Goal: Task Accomplishment & Management: Manage account settings

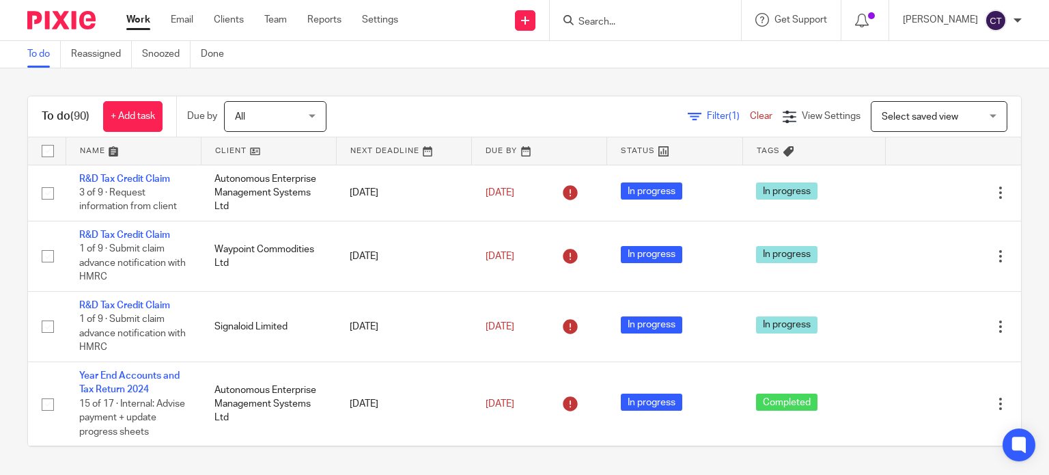
click at [609, 22] on input "Search" at bounding box center [638, 22] width 123 height 12
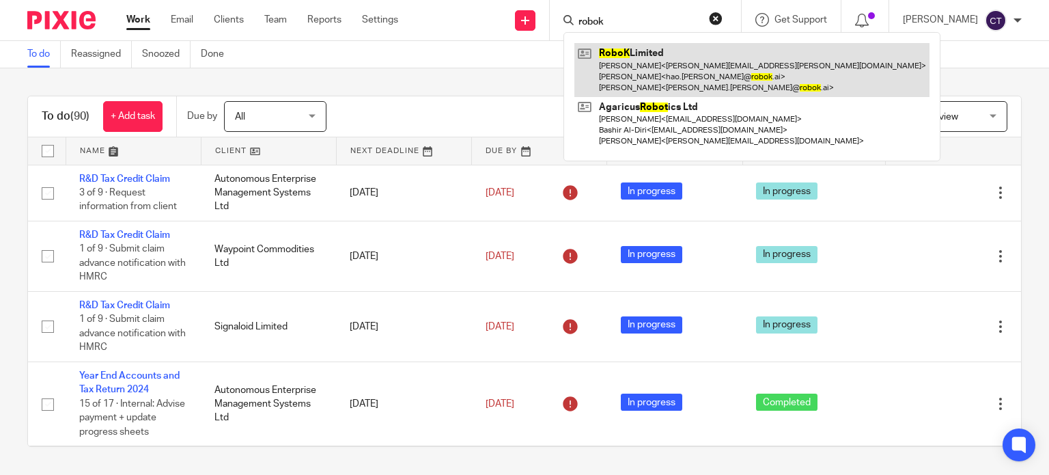
type input "robok"
click at [608, 68] on link at bounding box center [751, 70] width 355 height 54
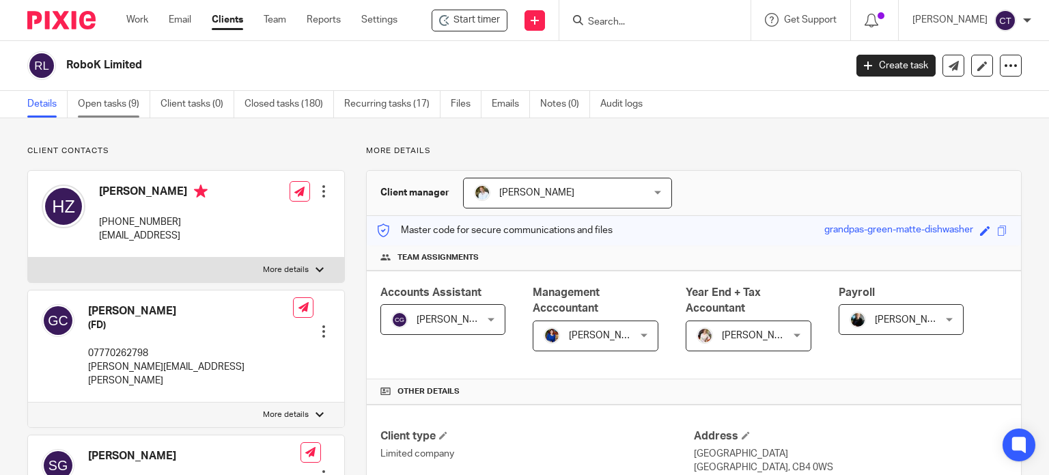
click at [96, 105] on link "Open tasks (9)" at bounding box center [114, 104] width 72 height 27
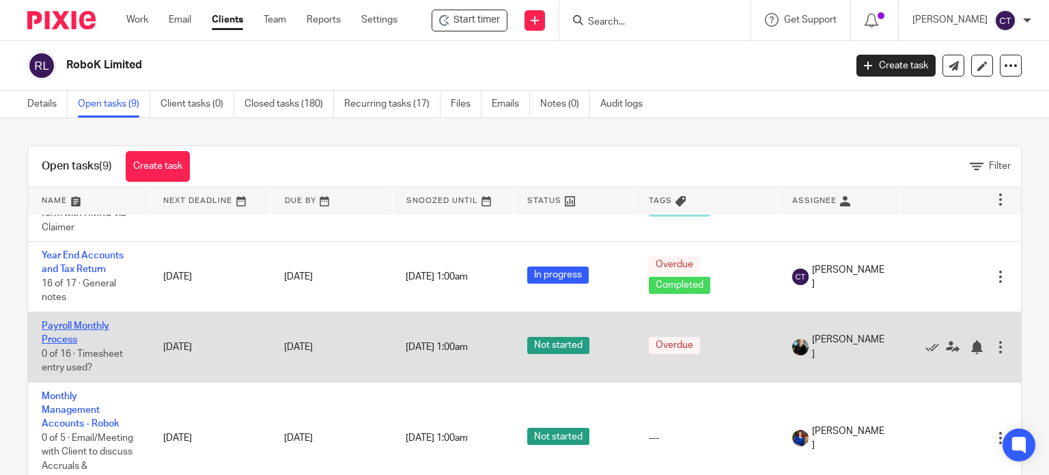
scroll to position [137, 0]
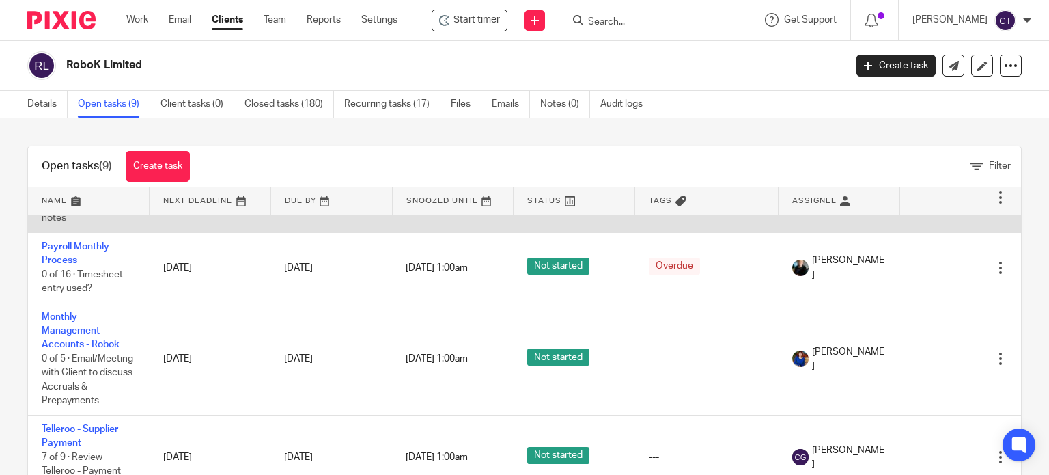
click at [71, 223] on span "16 of 17 · General notes" at bounding box center [79, 211] width 74 height 24
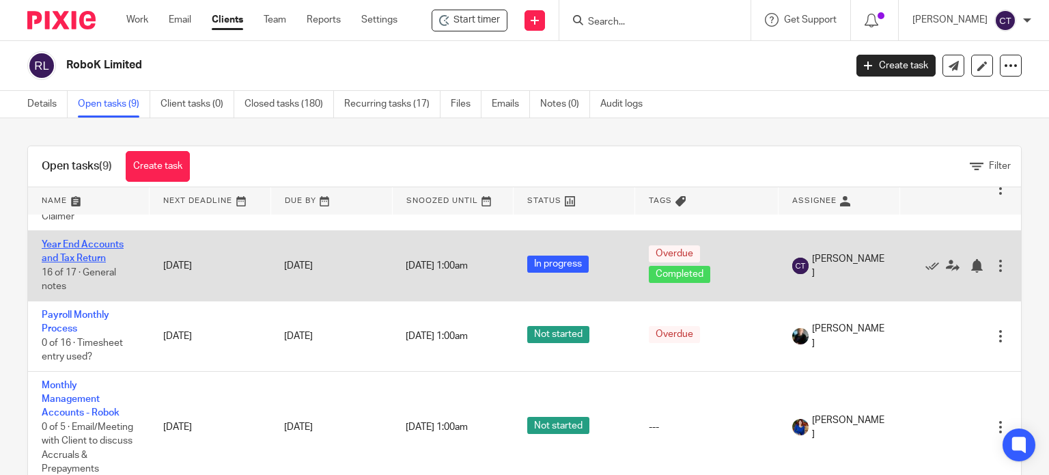
click at [57, 258] on link "Year End Accounts and Tax Return" at bounding box center [83, 251] width 82 height 23
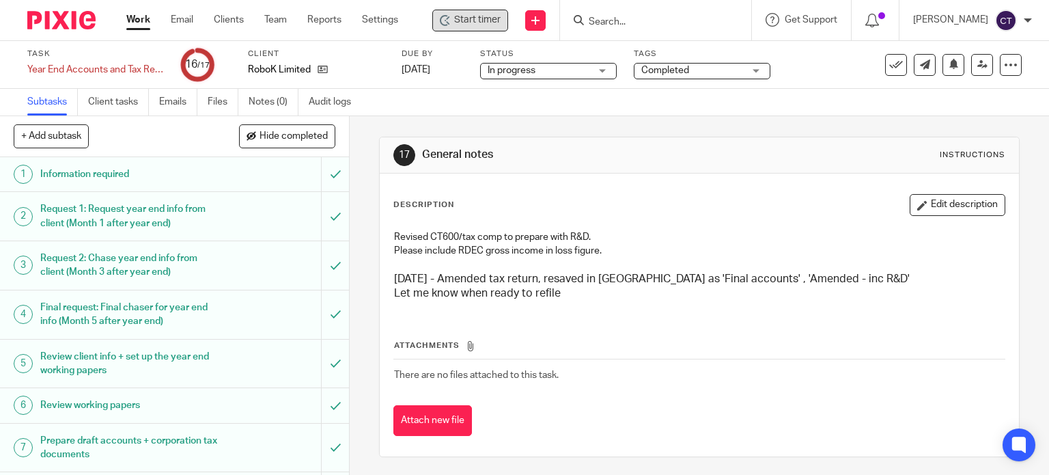
click at [490, 22] on span "Start timer" at bounding box center [477, 20] width 46 height 14
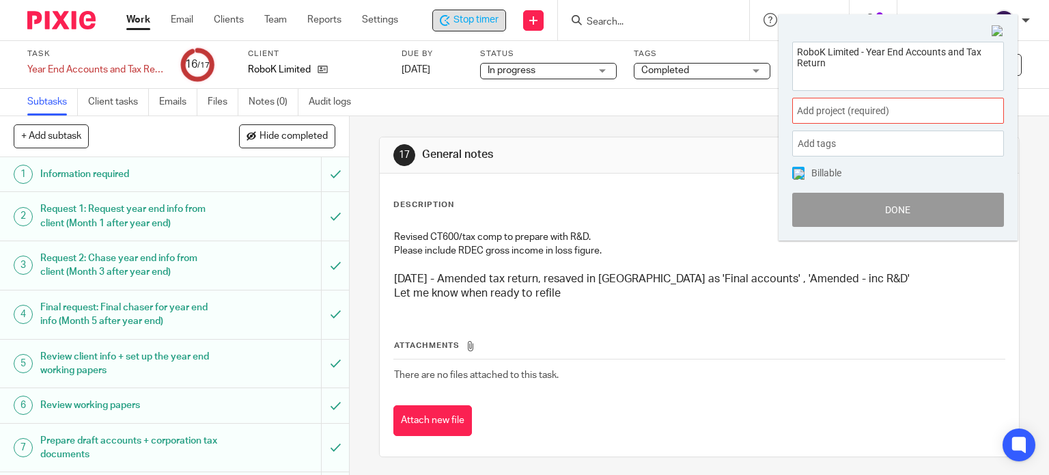
click at [828, 116] on span "Add project (required) :" at bounding box center [883, 111] width 172 height 14
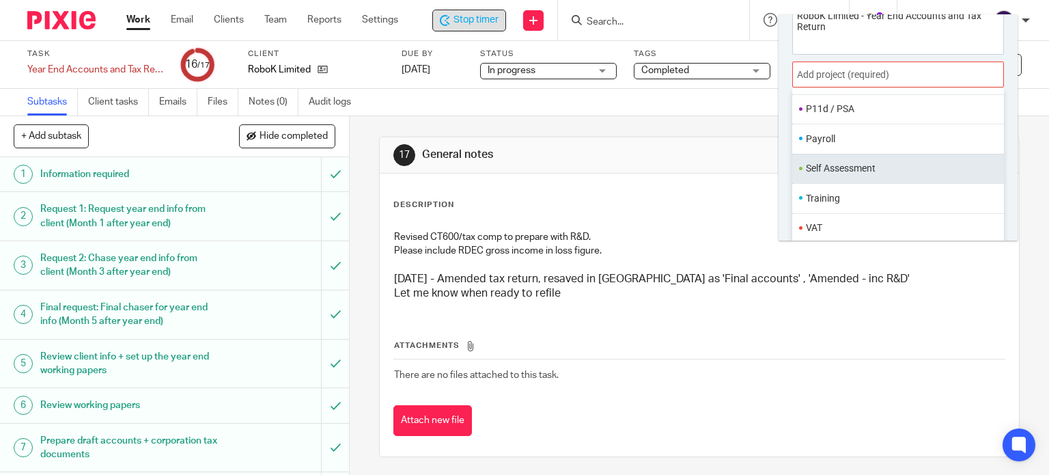
scroll to position [67, 0]
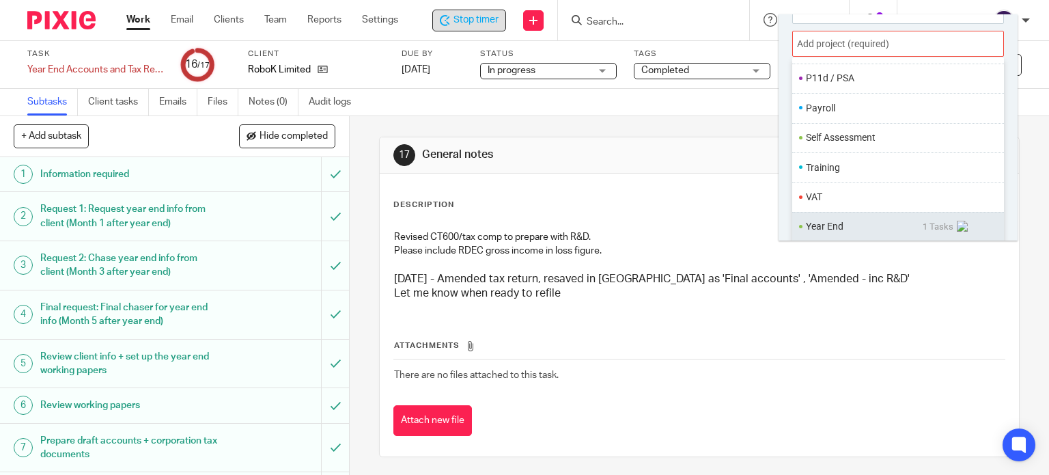
click at [824, 217] on ul "Year End 1 Tasks" at bounding box center [898, 226] width 212 height 29
click at [830, 221] on li "Year End" at bounding box center [864, 226] width 117 height 14
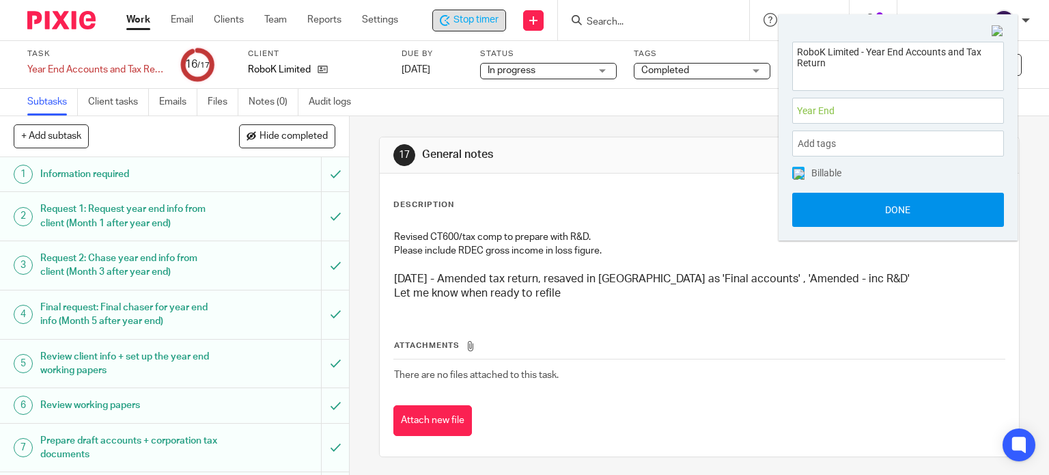
click at [828, 216] on button "Done" at bounding box center [898, 210] width 212 height 34
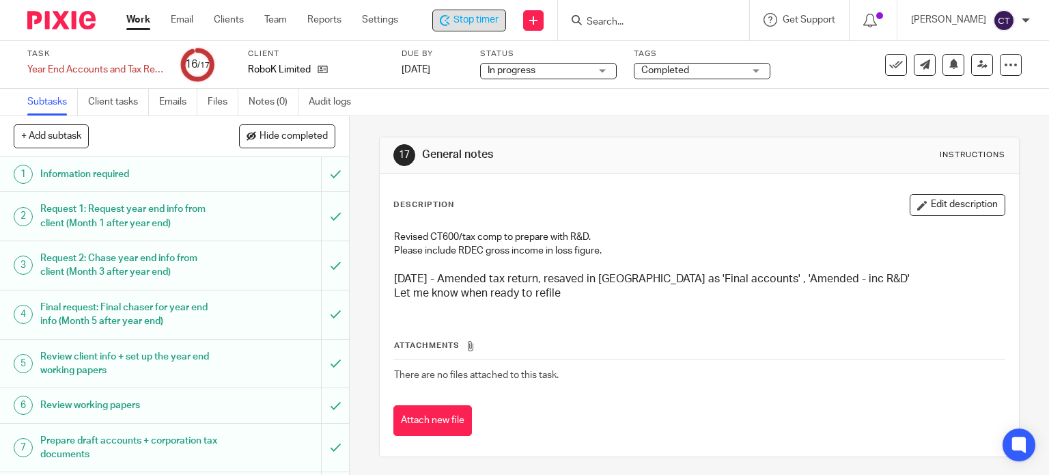
drag, startPoint x: 940, startPoint y: 209, endPoint x: 934, endPoint y: 221, distance: 12.8
click at [940, 208] on button "Edit description" at bounding box center [958, 205] width 96 height 22
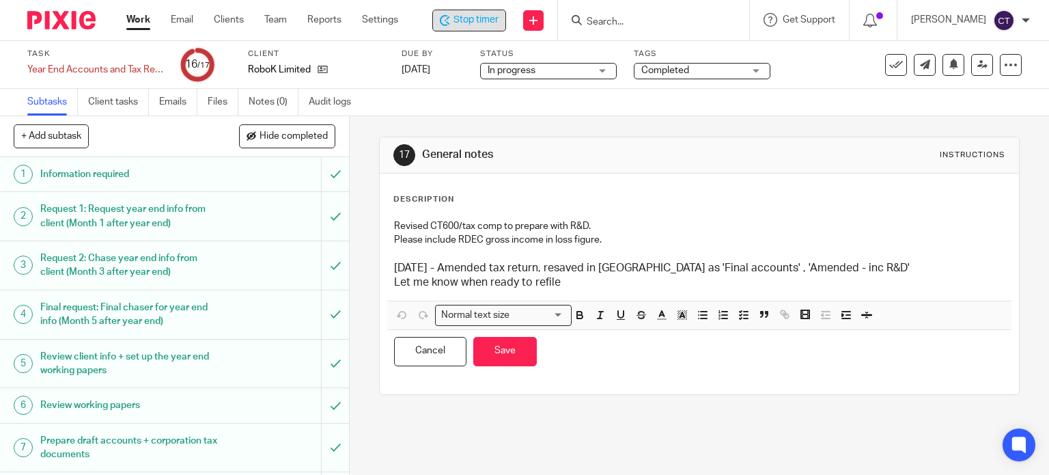
click at [566, 286] on h3 "Let me know when ready to refile" at bounding box center [699, 282] width 611 height 14
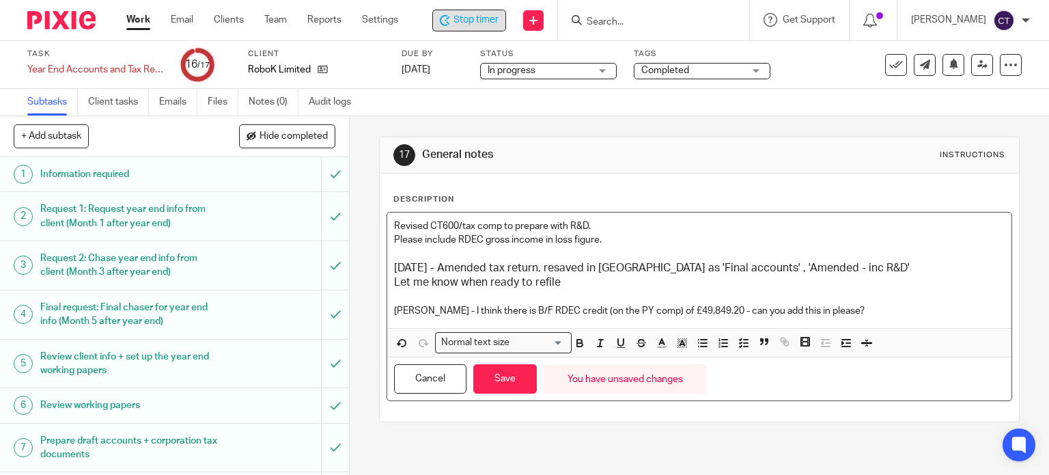
drag, startPoint x: 687, startPoint y: 307, endPoint x: 703, endPoint y: 307, distance: 15.7
click at [688, 306] on p "Kayleigh - I think there is B/F RDEC credit (on the PY comp) of £49,849.20 - ca…" at bounding box center [699, 311] width 611 height 14
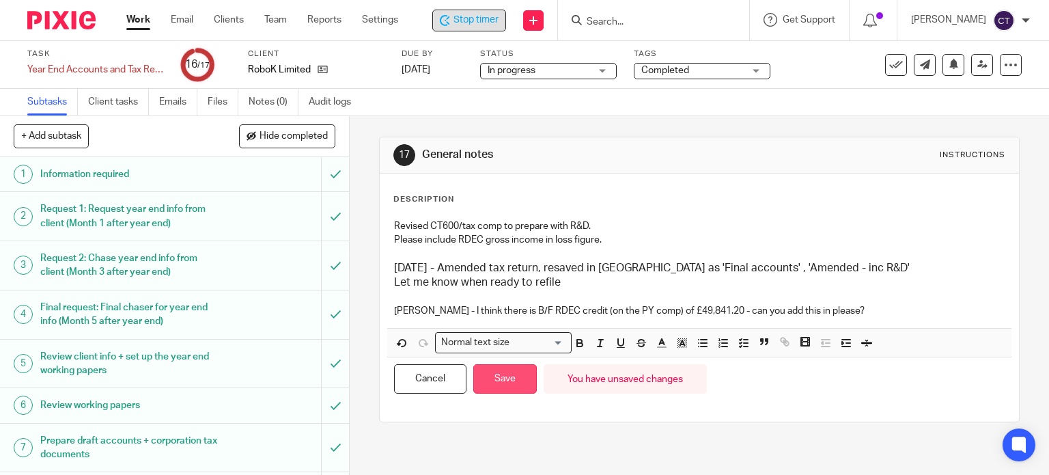
click at [499, 385] on button "Save" at bounding box center [505, 378] width 64 height 29
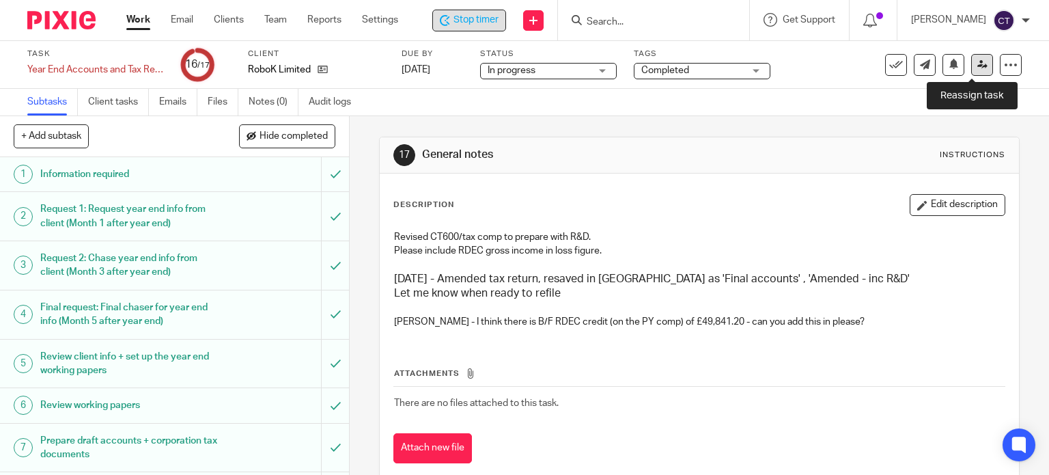
drag, startPoint x: 969, startPoint y: 59, endPoint x: 967, endPoint y: 69, distance: 10.4
click at [971, 60] on link at bounding box center [982, 65] width 22 height 22
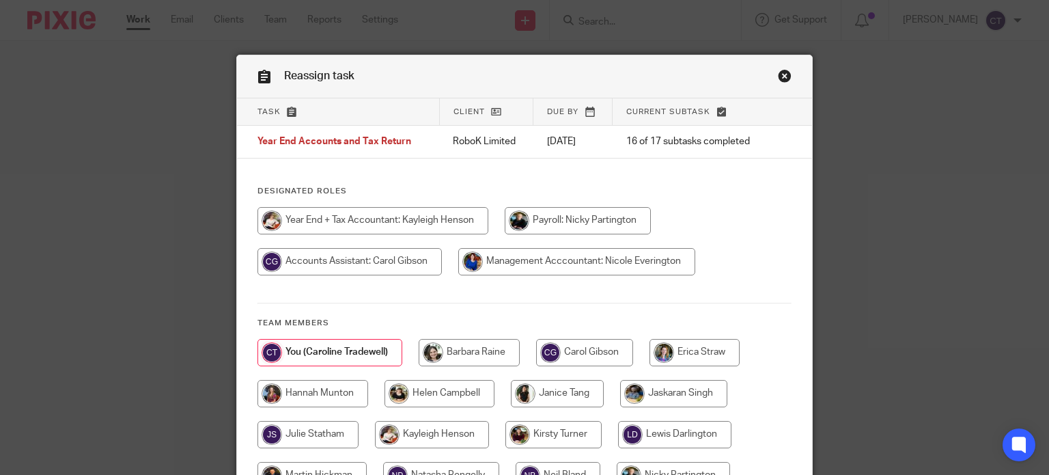
click at [359, 221] on input "radio" at bounding box center [372, 220] width 231 height 27
radio input "true"
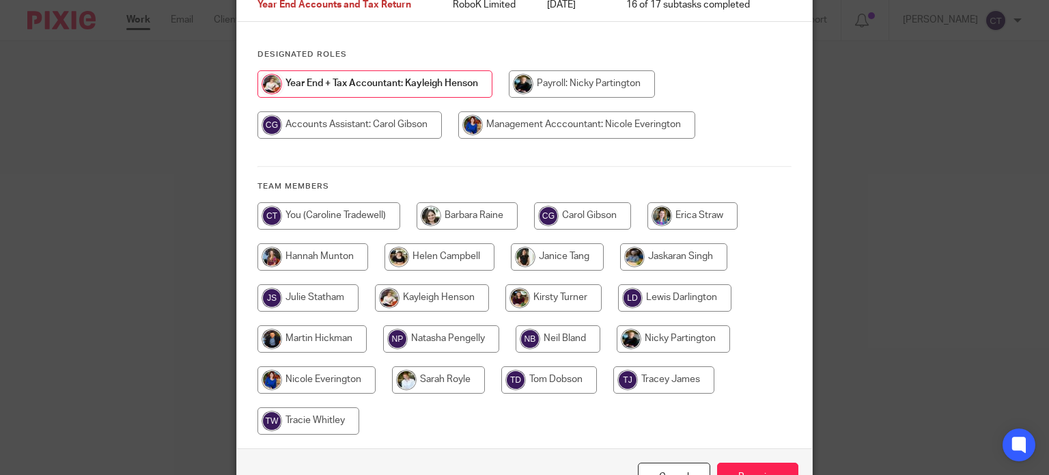
scroll to position [221, 0]
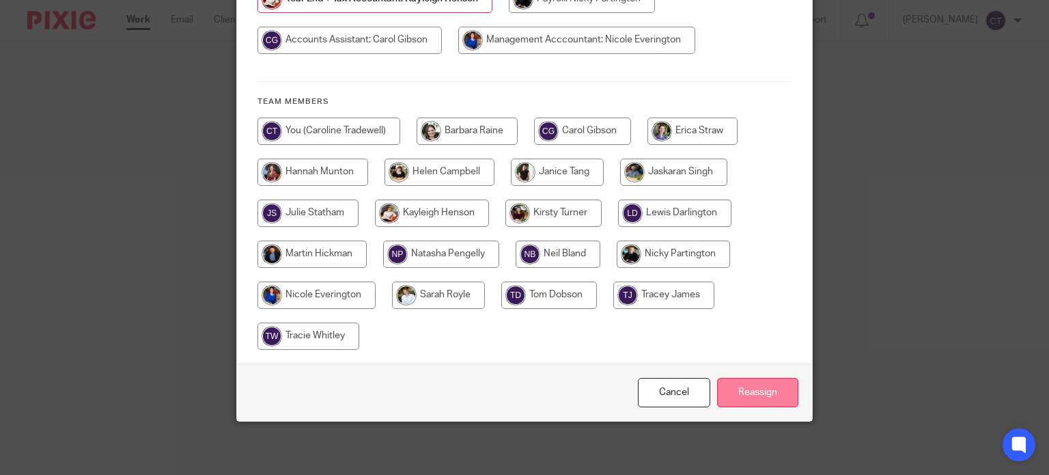
click at [749, 393] on input "Reassign" at bounding box center [757, 392] width 81 height 29
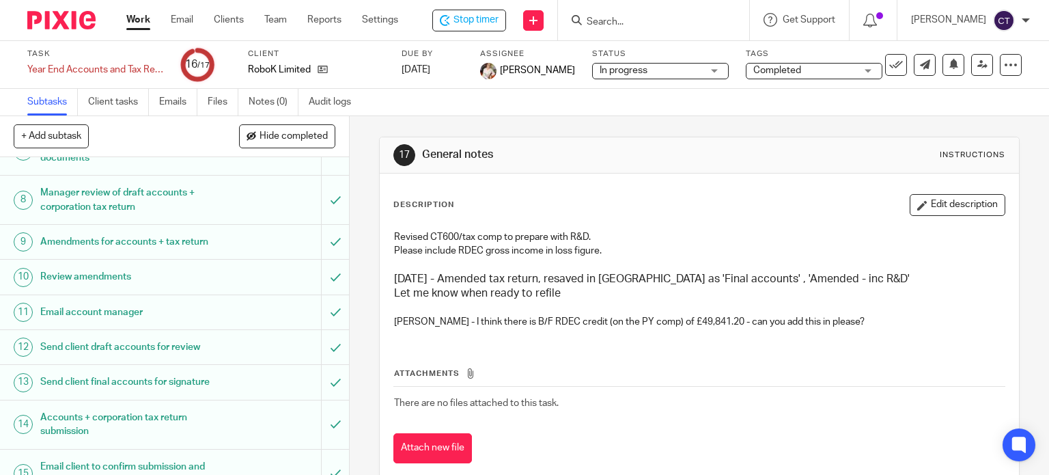
scroll to position [273, 0]
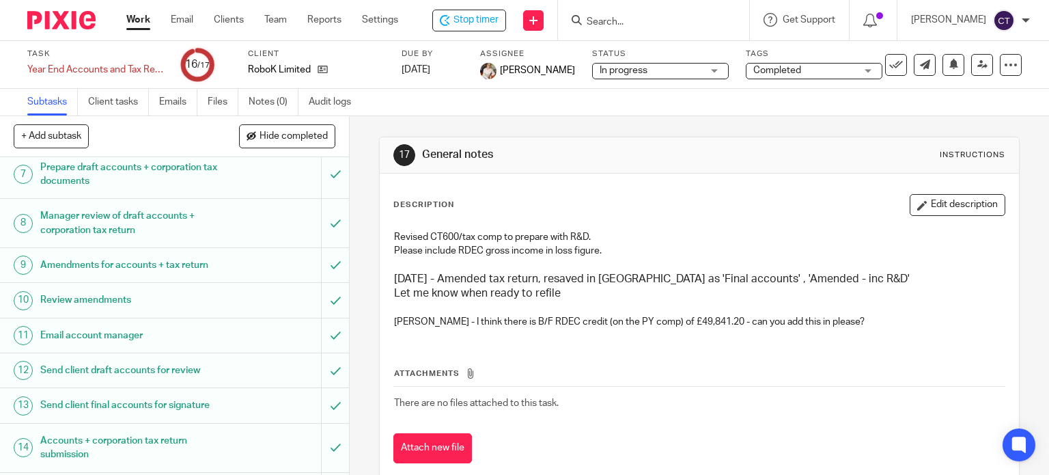
click at [120, 225] on h1 "Manager review of draft accounts + corporation tax return" at bounding box center [129, 223] width 178 height 35
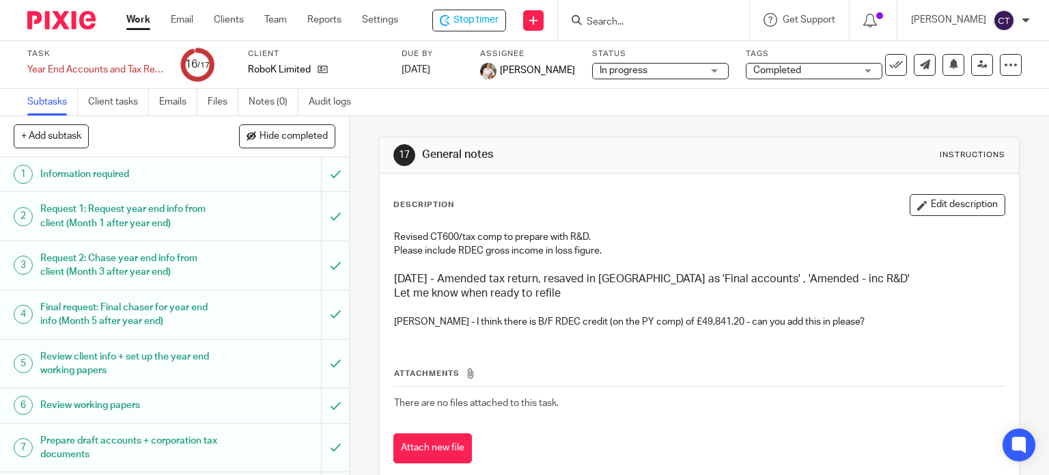
click at [331, 68] on div "RoboK Limited" at bounding box center [316, 70] width 137 height 14
click at [322, 72] on icon at bounding box center [323, 69] width 10 height 10
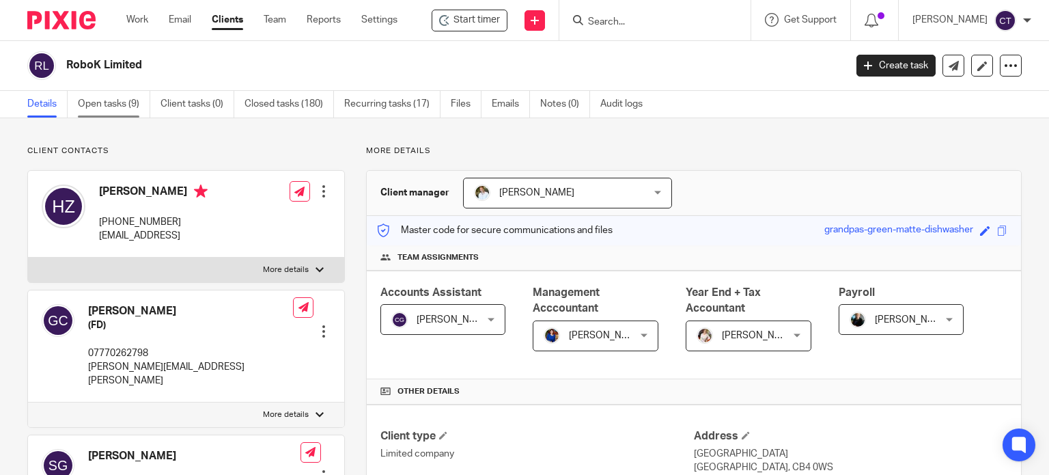
click at [111, 109] on link "Open tasks (9)" at bounding box center [114, 104] width 72 height 27
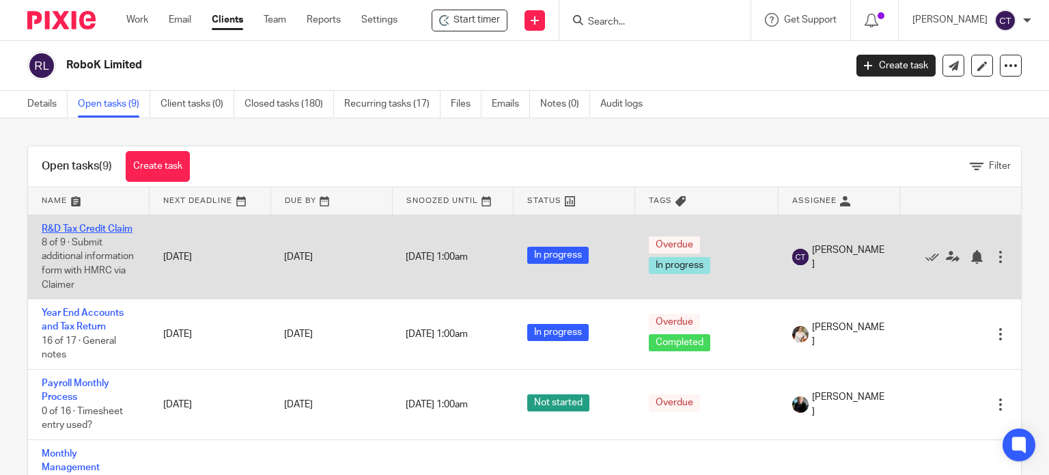
click at [55, 234] on link "R&D Tax Credit Claim" at bounding box center [87, 229] width 91 height 10
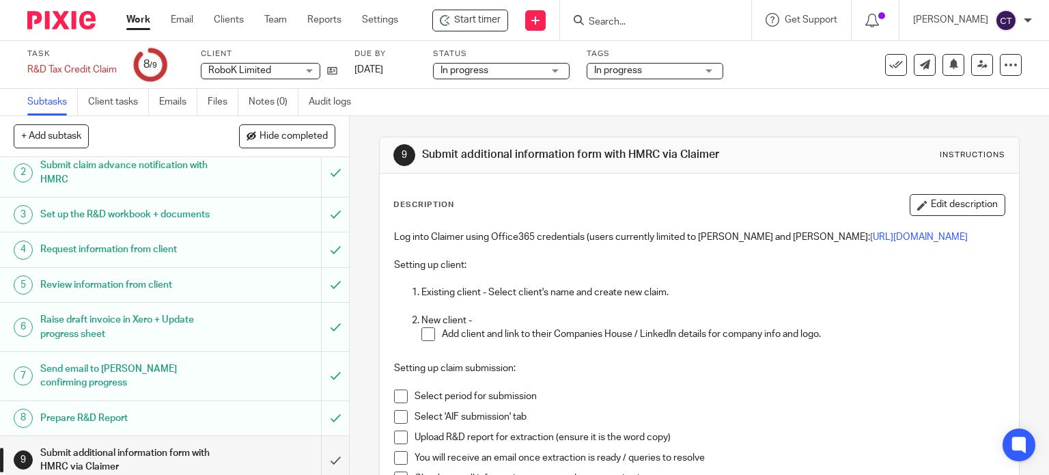
scroll to position [66, 0]
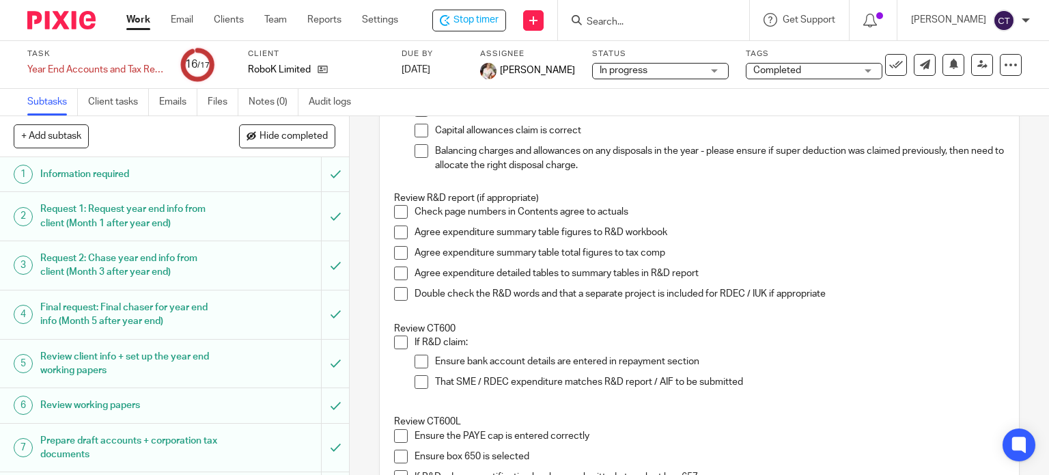
scroll to position [956, 0]
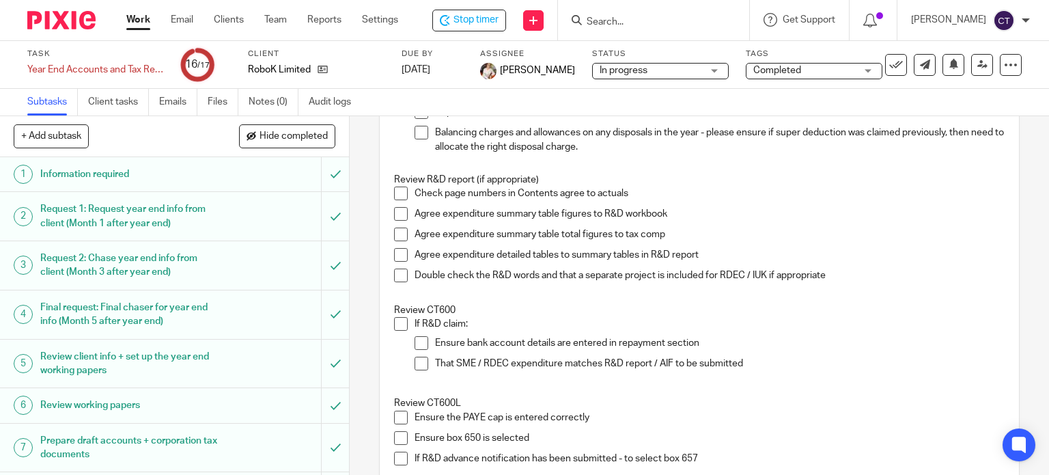
click at [397, 323] on span at bounding box center [401, 324] width 14 height 14
click at [418, 341] on span at bounding box center [422, 343] width 14 height 14
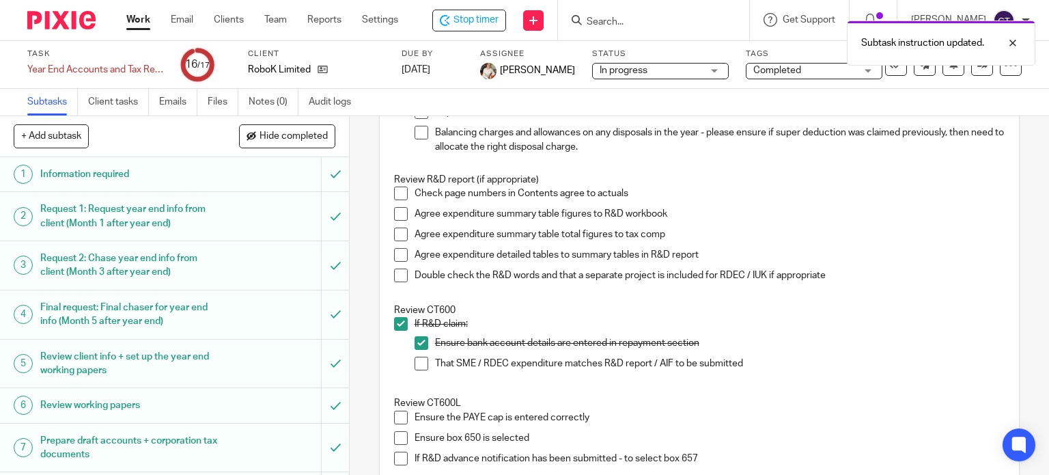
click at [415, 364] on span at bounding box center [422, 363] width 14 height 14
